Goal: Entertainment & Leisure: Consume media (video, audio)

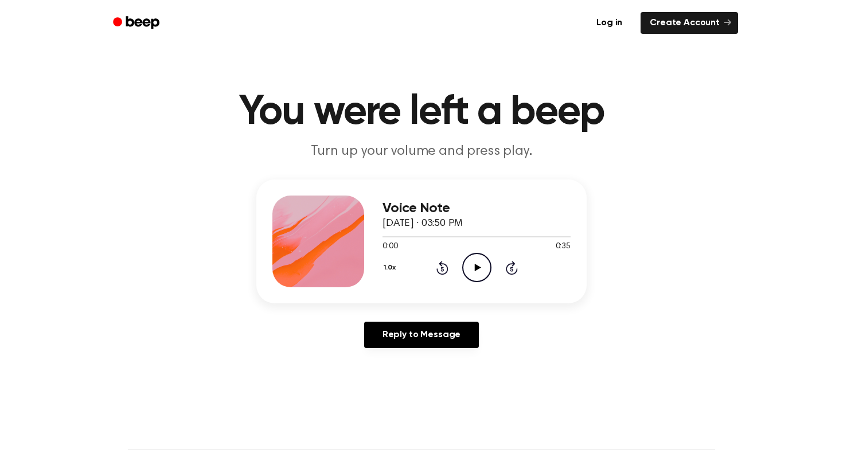
click at [476, 263] on icon "Play Audio" at bounding box center [476, 267] width 29 height 29
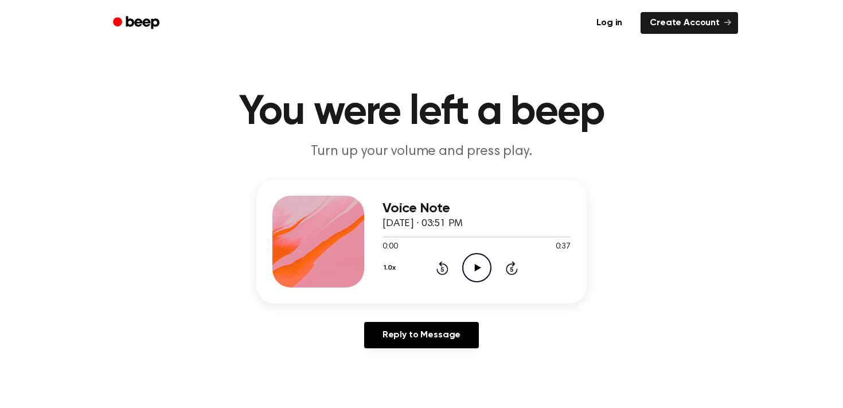
click at [479, 267] on icon at bounding box center [477, 267] width 6 height 7
click at [478, 270] on icon "Pause Audio" at bounding box center [476, 267] width 29 height 29
click at [478, 270] on icon "Play Audio" at bounding box center [476, 267] width 29 height 29
click at [475, 268] on icon at bounding box center [477, 267] width 6 height 7
click at [480, 268] on icon "Play Audio" at bounding box center [476, 267] width 29 height 29
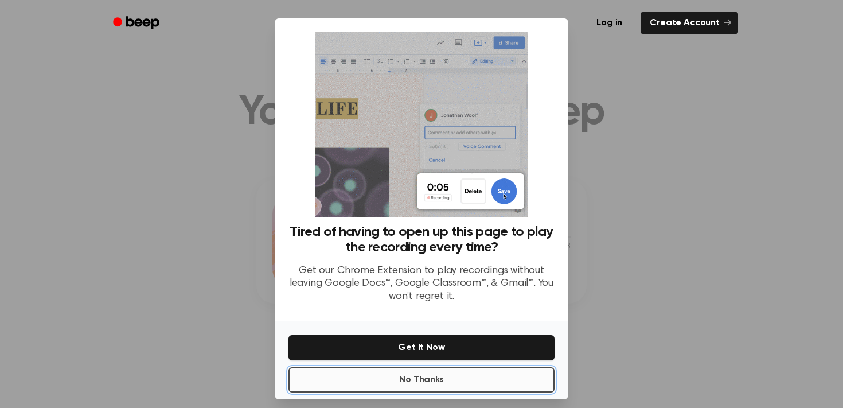
click at [461, 377] on button "No Thanks" at bounding box center [421, 379] width 266 height 25
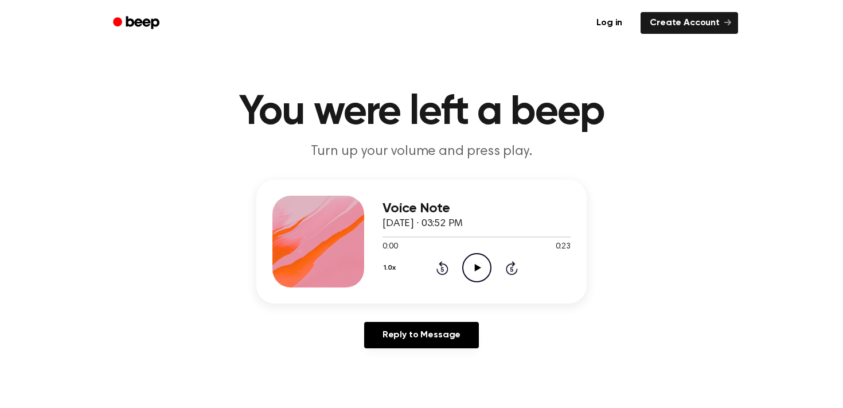
click at [476, 266] on icon at bounding box center [477, 267] width 6 height 7
click at [478, 266] on icon "Play Audio" at bounding box center [476, 267] width 29 height 29
click at [469, 271] on icon "Play Audio" at bounding box center [476, 267] width 29 height 29
click at [477, 266] on icon "Pause Audio" at bounding box center [476, 267] width 29 height 29
